Goal: Task Accomplishment & Management: Use online tool/utility

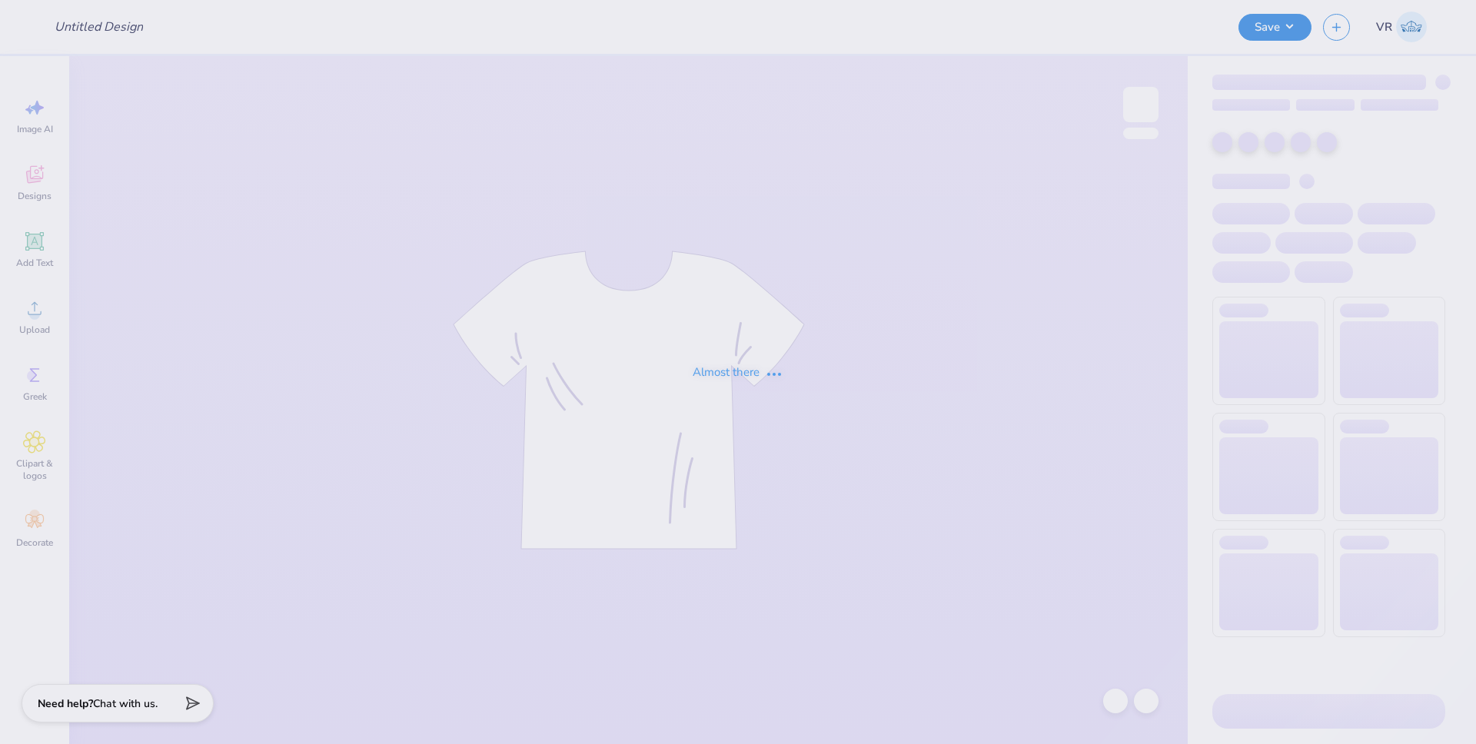
type input "Valerie Gavioli : James Madison University"
type input "Merch"
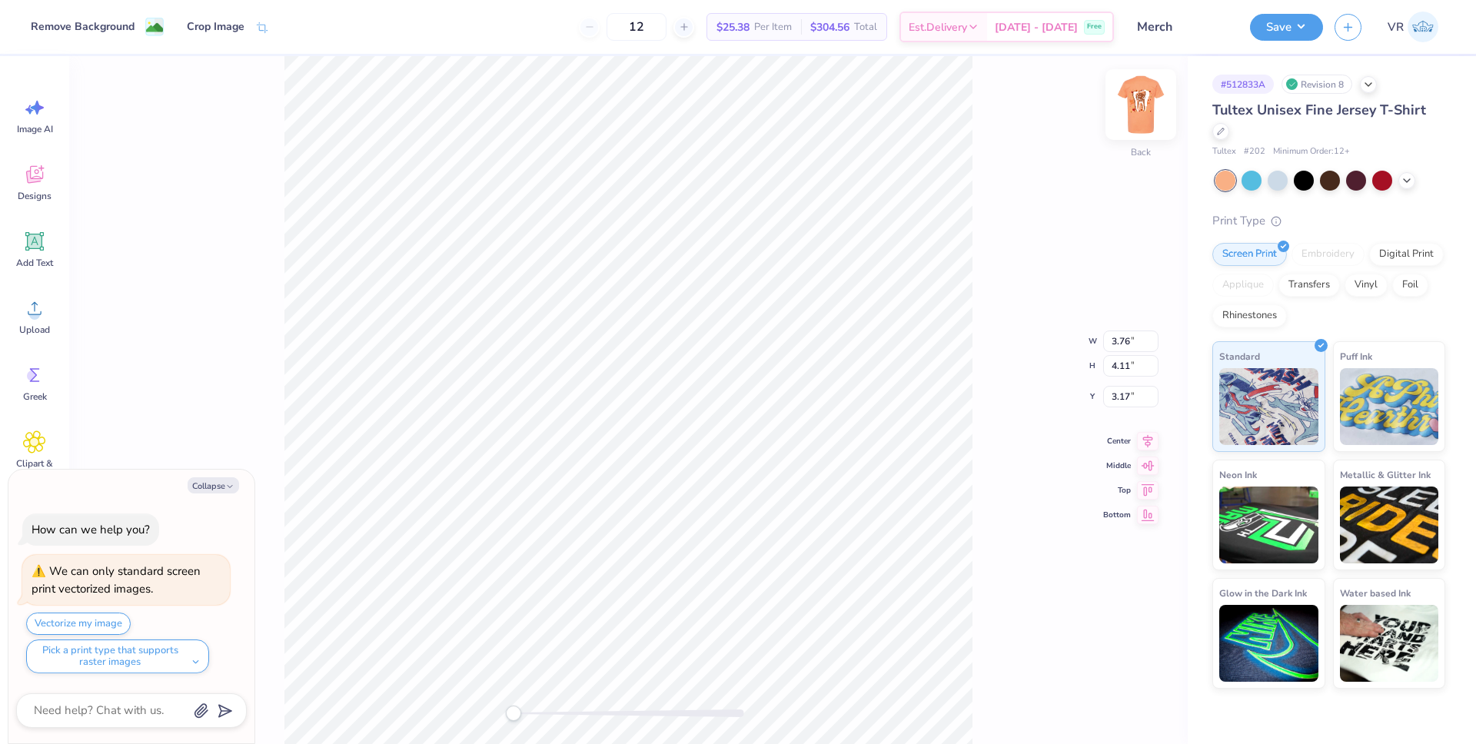
click at [1133, 104] on img at bounding box center [1140, 104] width 61 height 61
click at [225, 487] on icon "button" at bounding box center [229, 486] width 9 height 9
type textarea "x"
